Goal: Obtain resource: Obtain resource

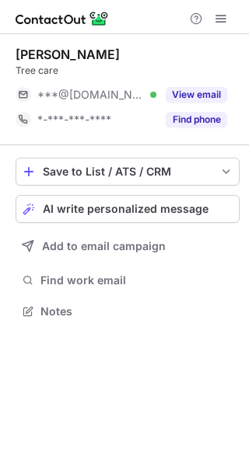
scroll to position [7, 8]
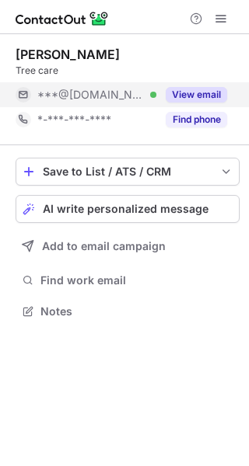
click at [187, 95] on button "View email" at bounding box center [196, 95] width 61 height 16
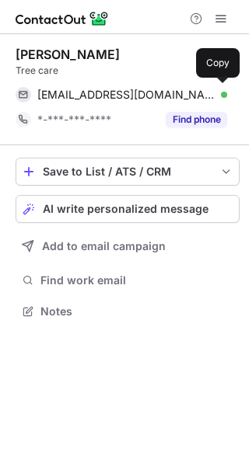
click at [187, 95] on div "fabianf_torres@yahoo.com Verified" at bounding box center [132, 95] width 190 height 14
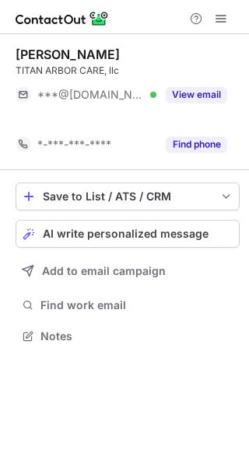
scroll to position [300, 249]
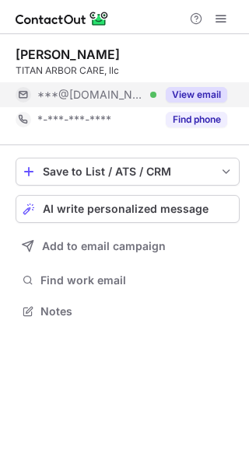
click at [223, 97] on button "View email" at bounding box center [196, 95] width 61 height 16
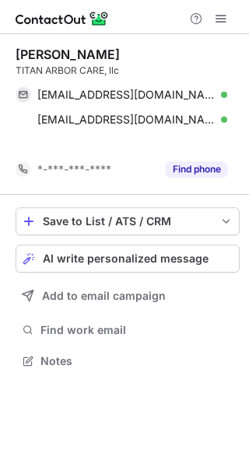
scroll to position [325, 249]
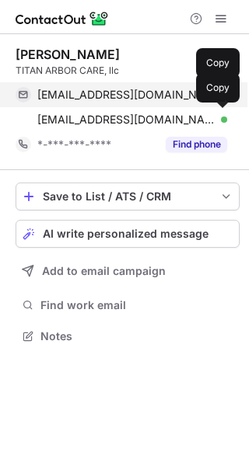
click at [173, 86] on div "jayapril28@msn.com Verified Copy" at bounding box center [121, 94] width 211 height 25
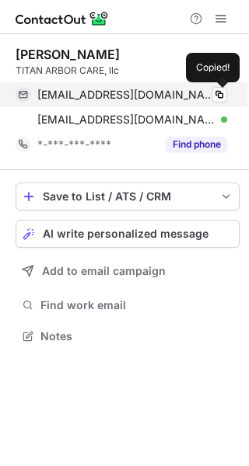
click at [173, 86] on div "jayapril28@msn.com Verified Copied!" at bounding box center [121, 94] width 211 height 25
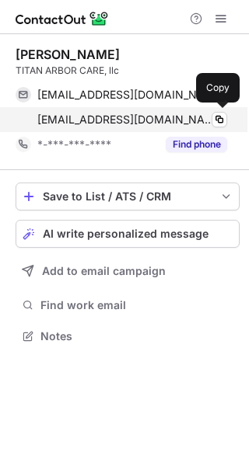
click at [113, 124] on span "jdalton@firstchoicetreework.com" at bounding box center [126, 120] width 178 height 14
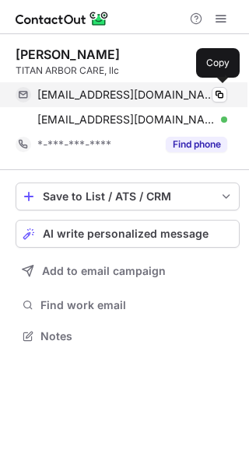
click at [74, 86] on div "jayapril28@msn.com Verified Copy" at bounding box center [121, 94] width 211 height 25
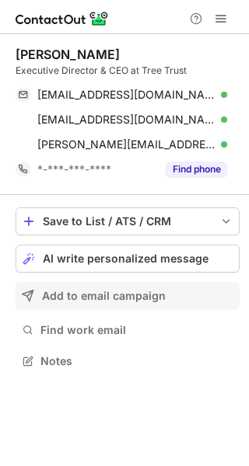
scroll to position [350, 249]
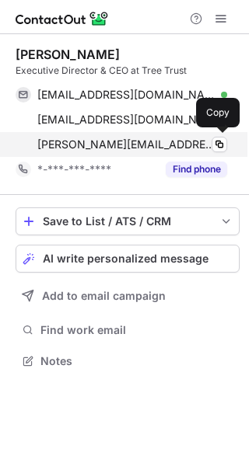
click at [85, 136] on div "[PERSON_NAME][EMAIL_ADDRESS][DOMAIN_NAME] Verified Copy" at bounding box center [121, 144] width 211 height 25
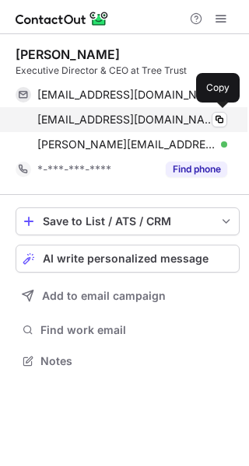
click at [148, 117] on span "[EMAIL_ADDRESS][DOMAIN_NAME]" at bounding box center [126, 120] width 178 height 14
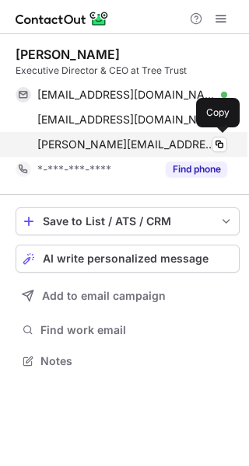
click at [117, 141] on span "[PERSON_NAME][EMAIL_ADDRESS][DOMAIN_NAME]" at bounding box center [126, 145] width 178 height 14
